Goal: Browse casually: Explore the website without a specific task or goal

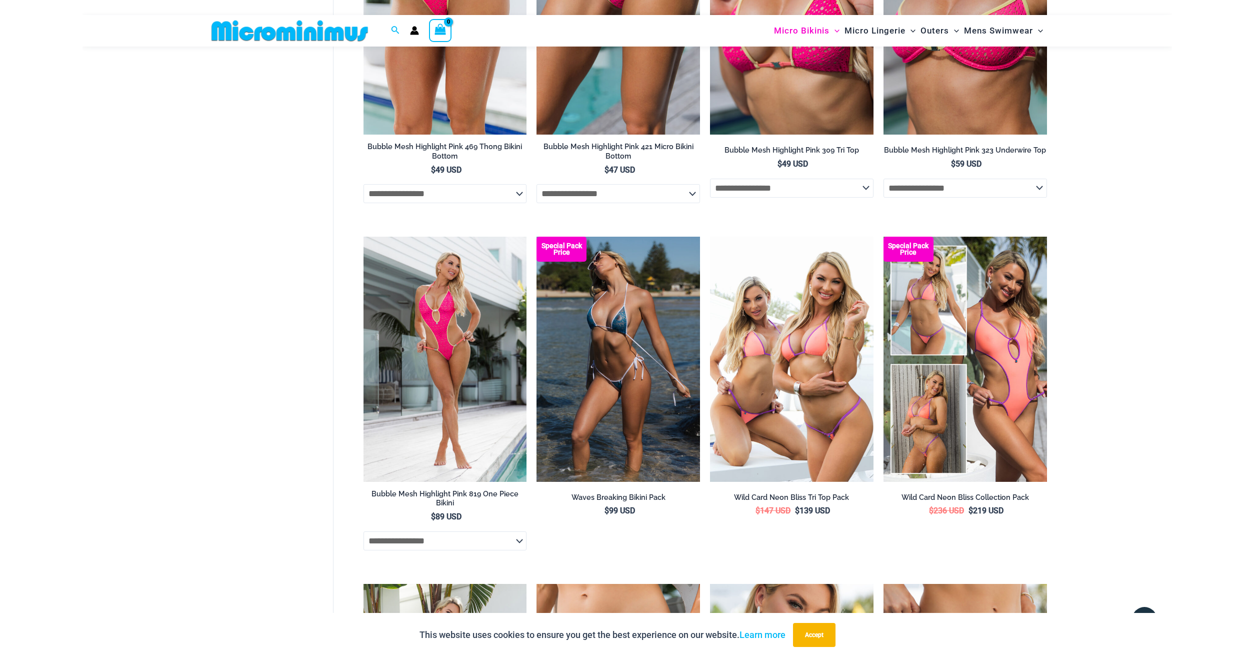
scroll to position [2726, 0]
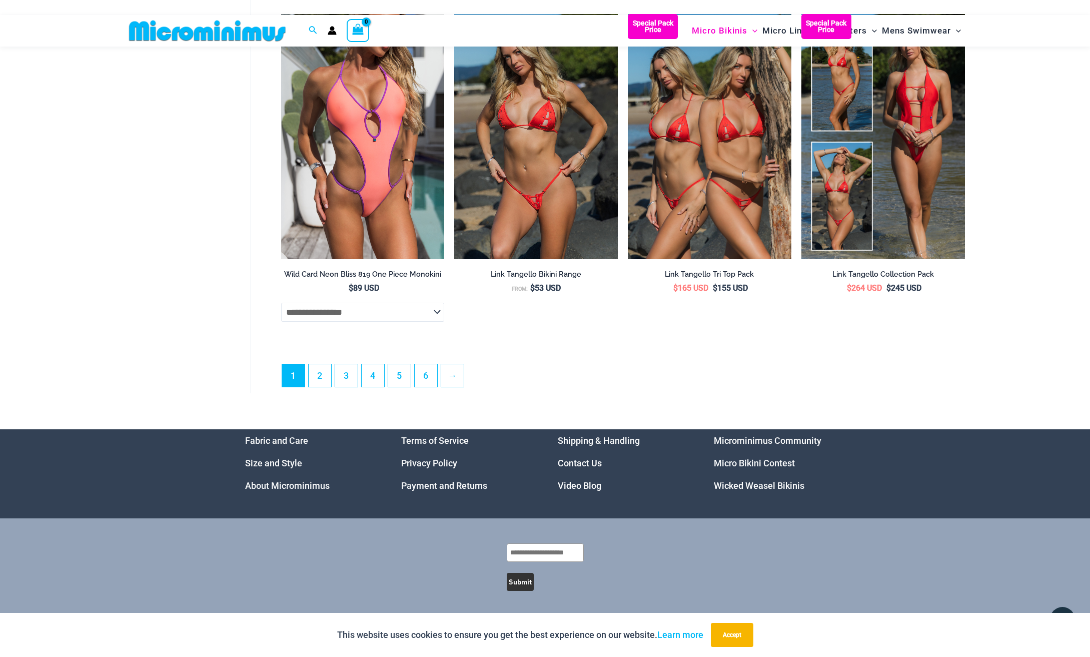
click at [743, 440] on link "Microminimus Community" at bounding box center [768, 440] width 108 height 11
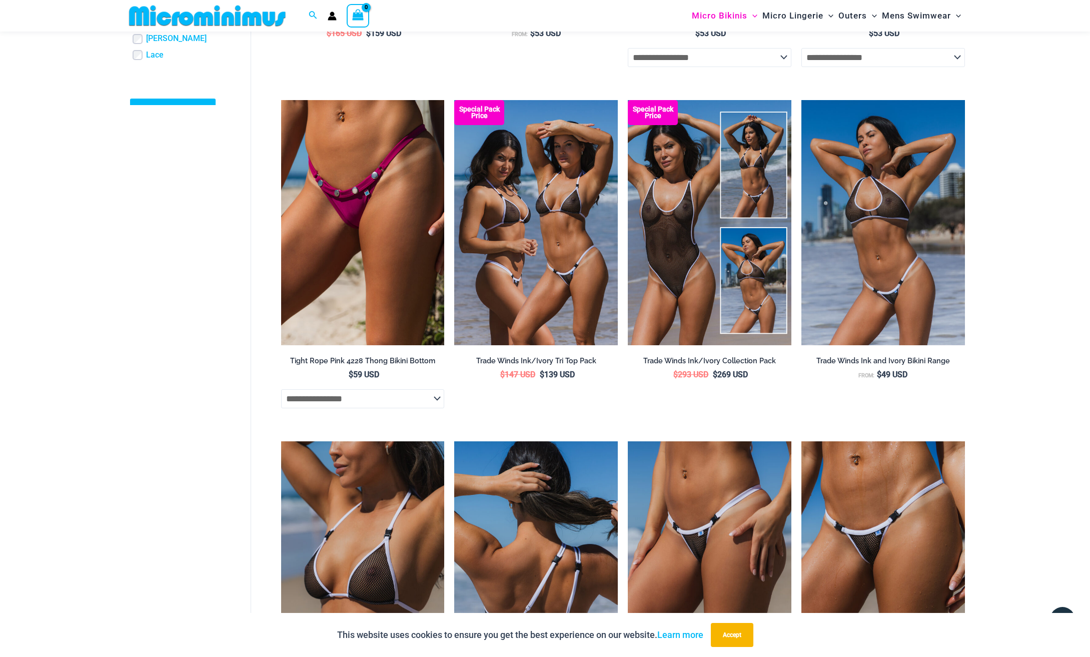
scroll to position [568, 0]
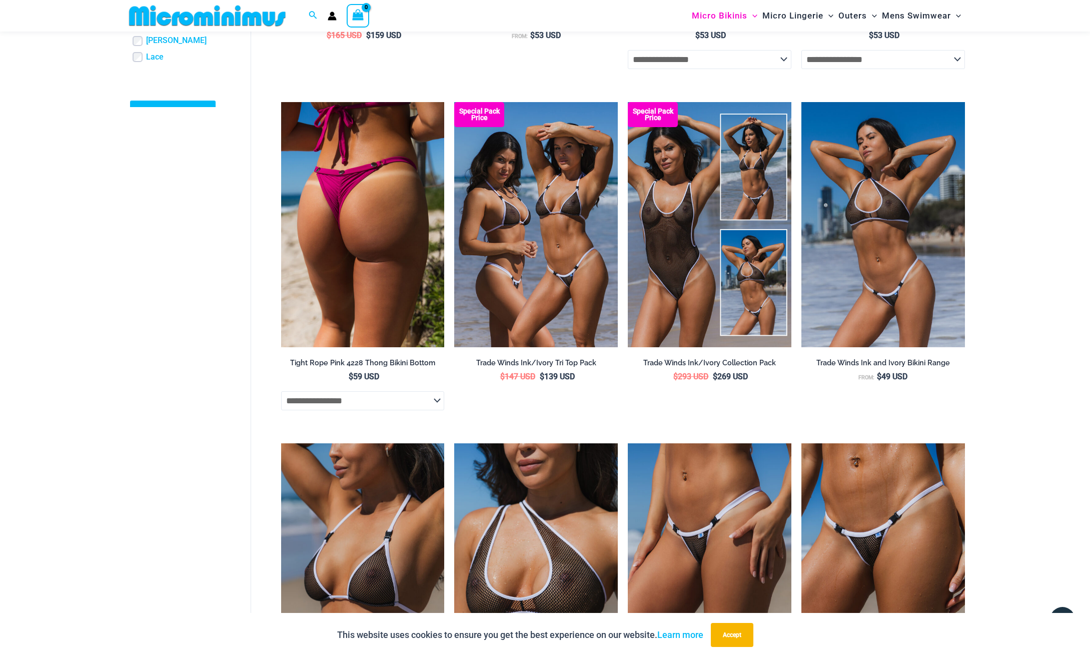
click at [329, 181] on img at bounding box center [363, 224] width 164 height 245
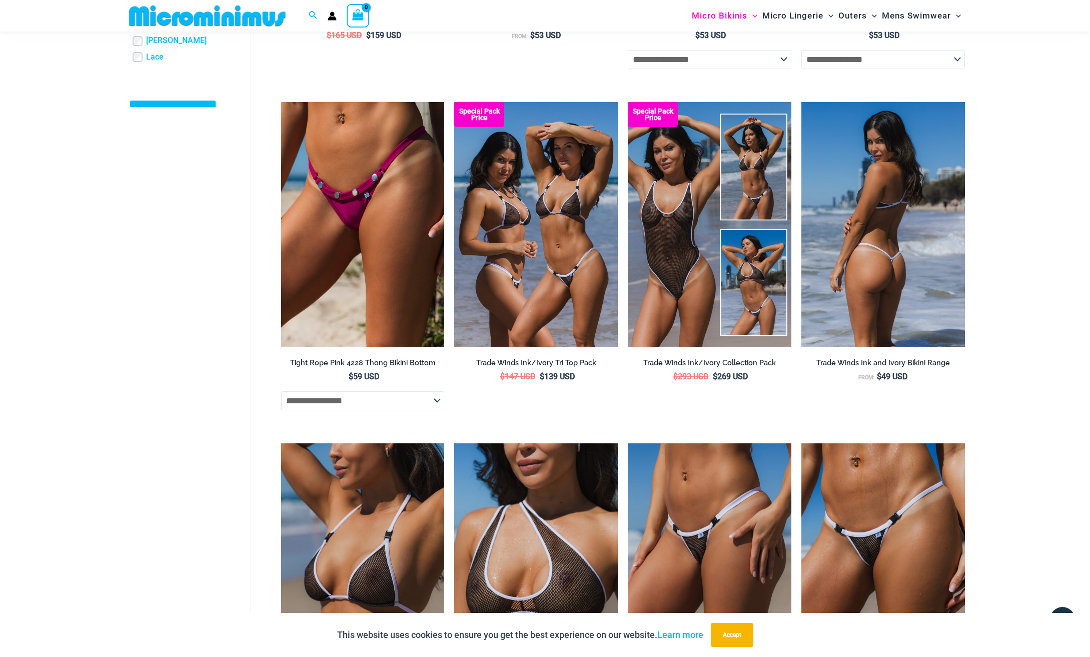
click at [887, 253] on img at bounding box center [883, 224] width 164 height 245
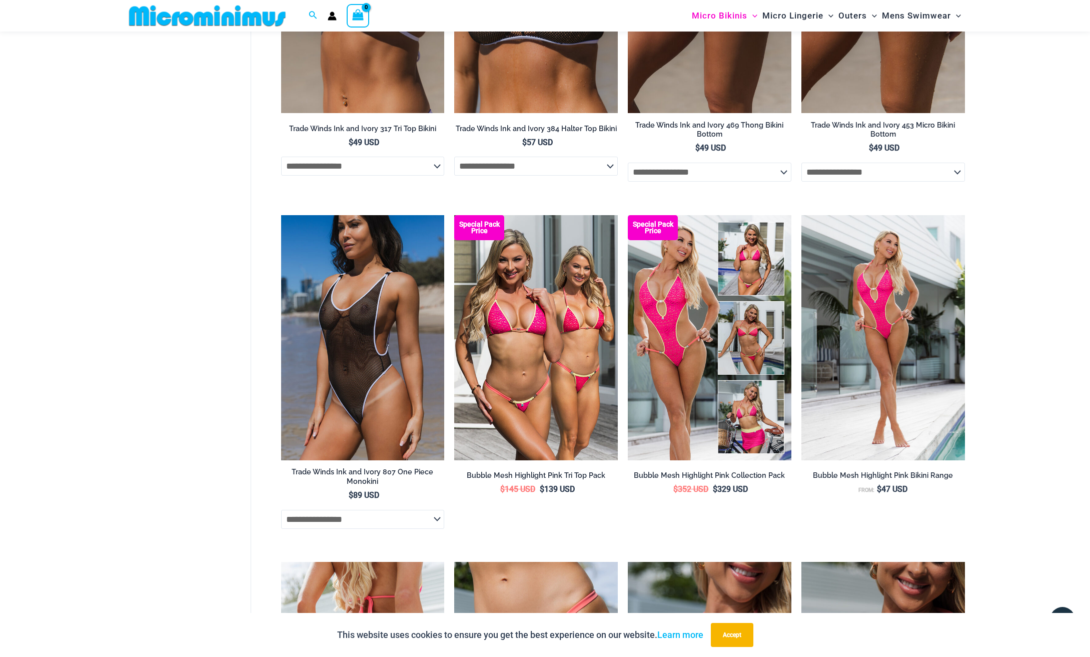
scroll to position [1326, 0]
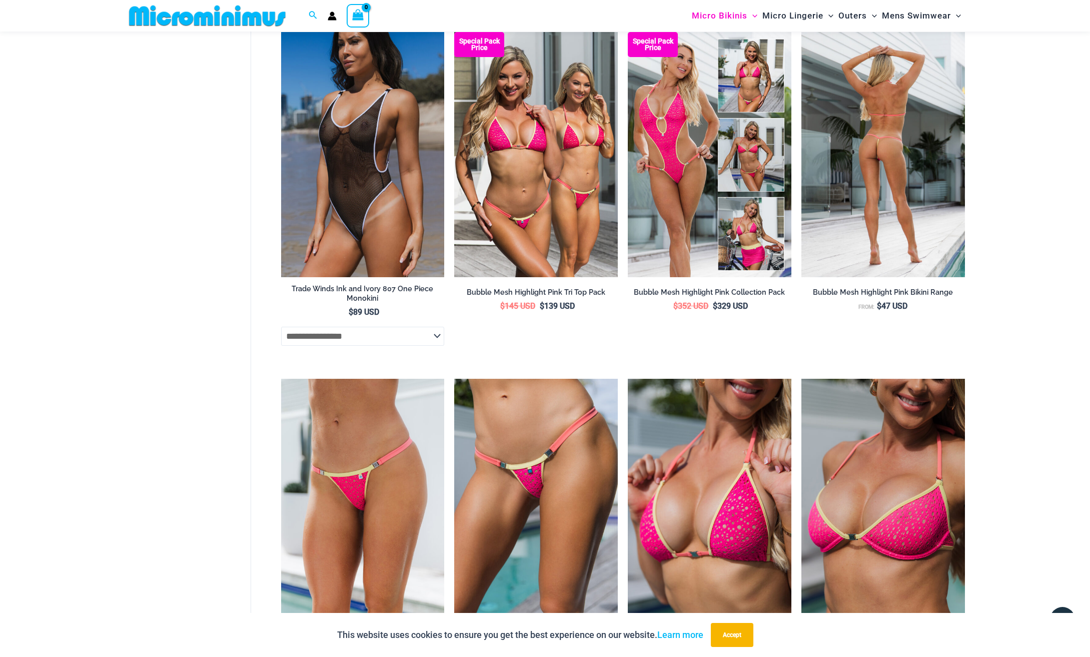
click at [956, 166] on img at bounding box center [883, 154] width 164 height 245
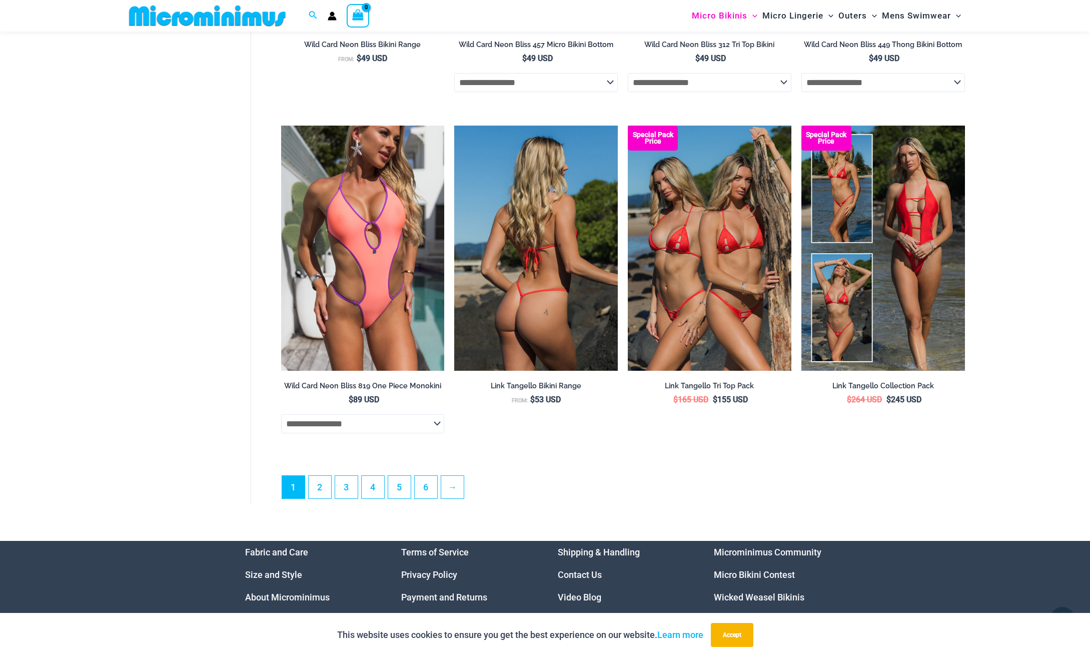
scroll to position [2726, 0]
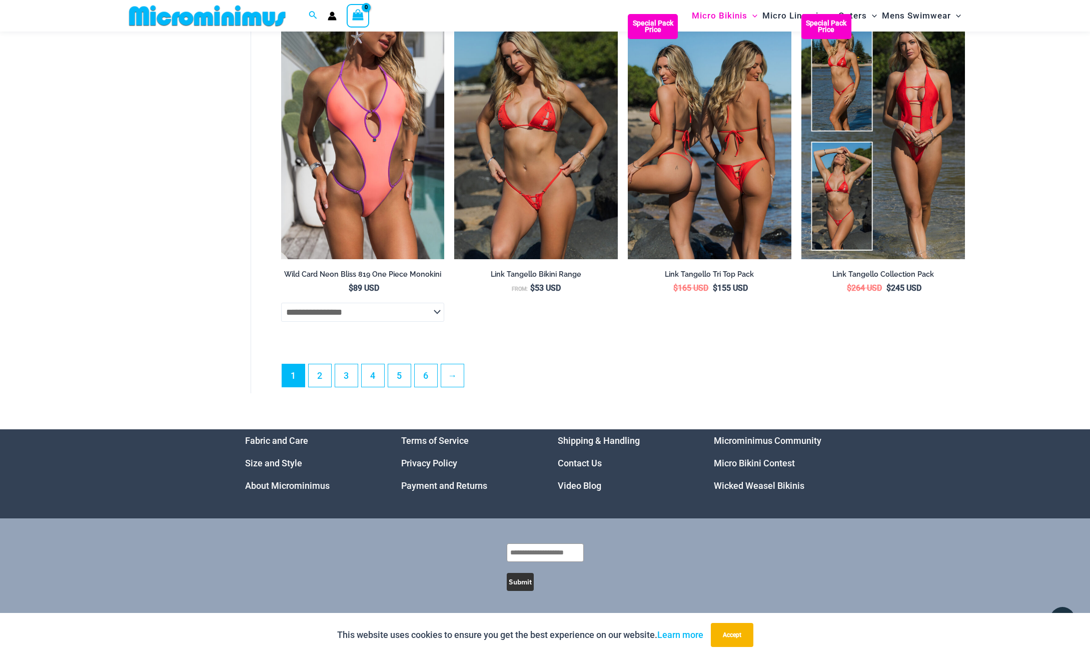
click at [672, 142] on img at bounding box center [710, 136] width 164 height 245
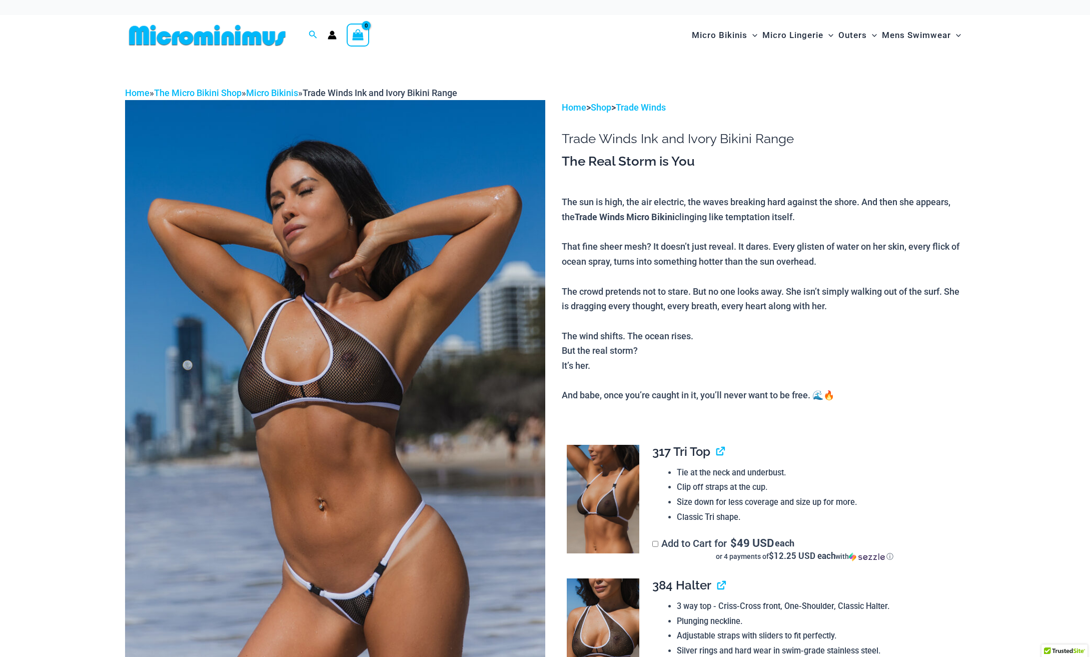
scroll to position [354, 0]
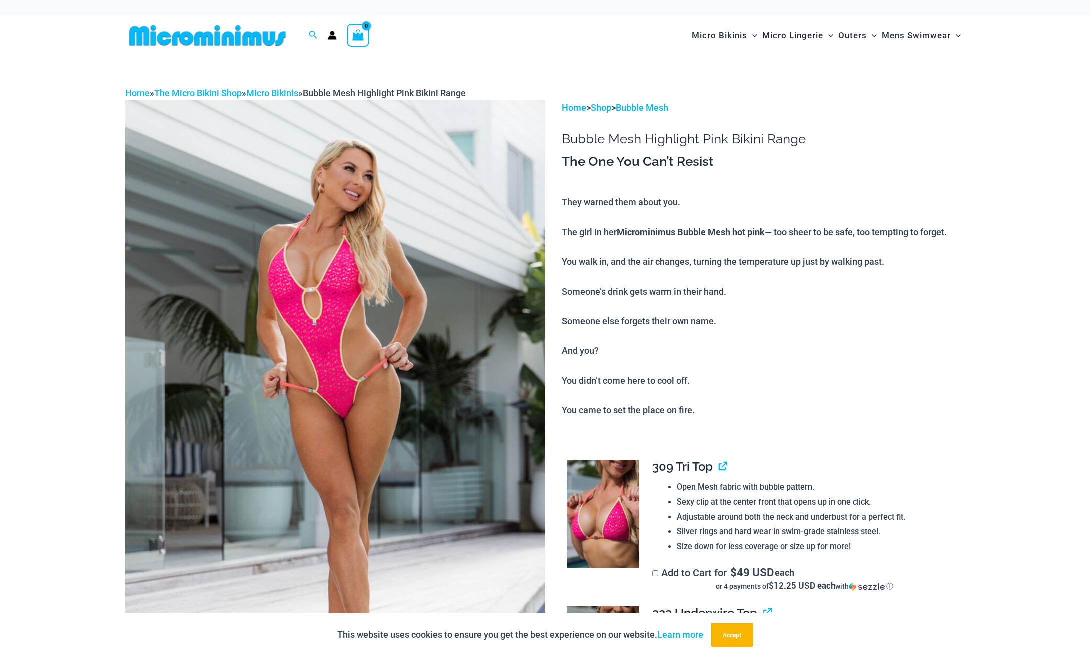
click at [488, 225] on img at bounding box center [335, 415] width 420 height 630
